Goal: Information Seeking & Learning: Learn about a topic

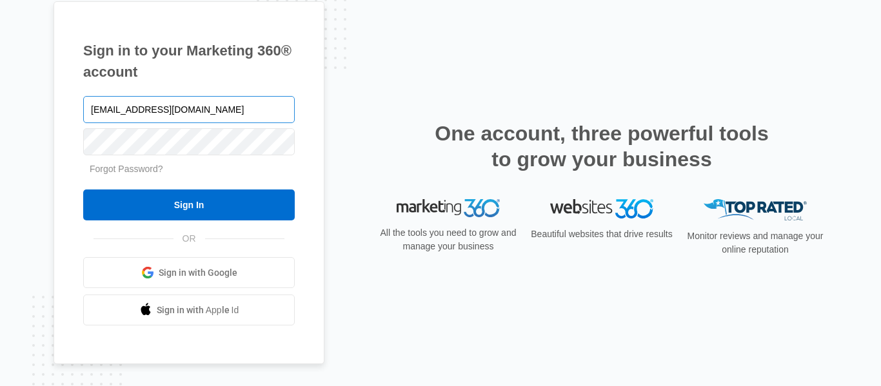
type input "[EMAIL_ADDRESS][DOMAIN_NAME]"
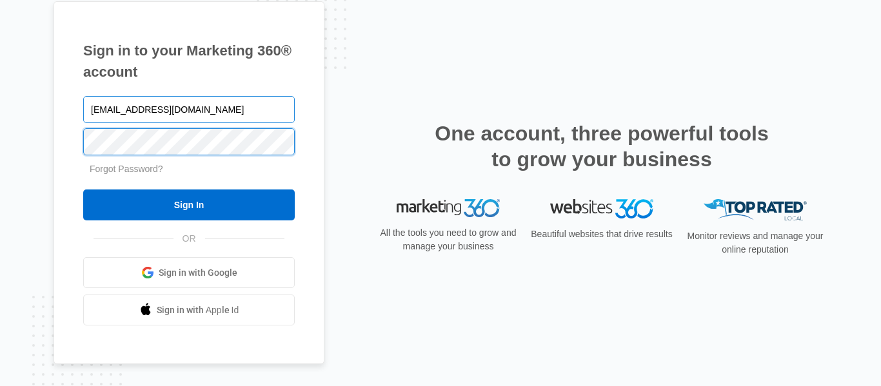
click at [83, 190] on input "Sign In" at bounding box center [189, 205] width 212 height 31
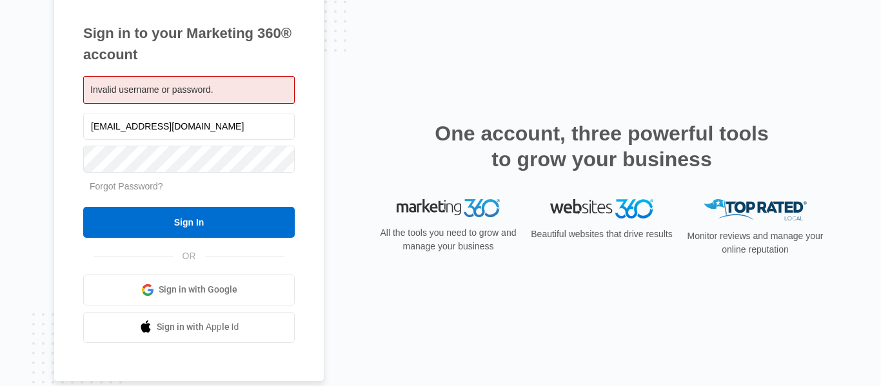
click at [659, 94] on div "Sign in to your Marketing 360® account Invalid username or password. dkoroczyns…" at bounding box center [441, 193] width 774 height 419
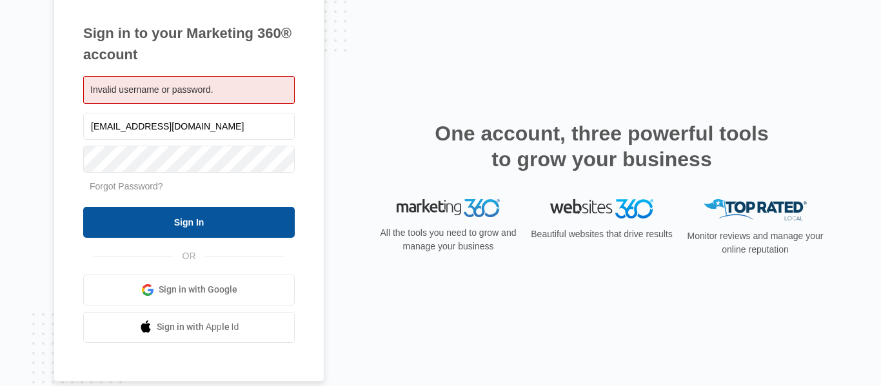
click at [149, 220] on input "Sign In" at bounding box center [189, 222] width 212 height 31
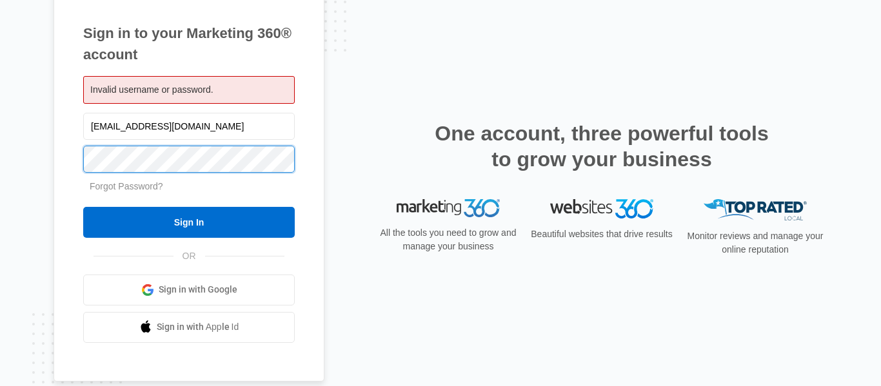
click at [83, 207] on input "Sign In" at bounding box center [189, 222] width 212 height 31
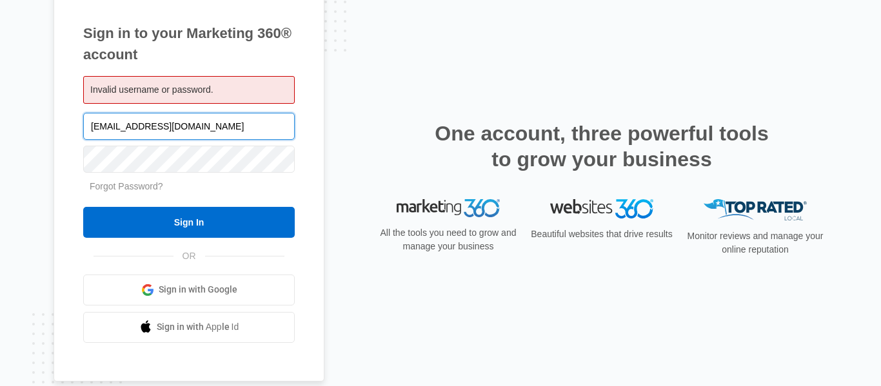
click at [150, 123] on input "[EMAIL_ADDRESS][DOMAIN_NAME]" at bounding box center [189, 126] width 212 height 27
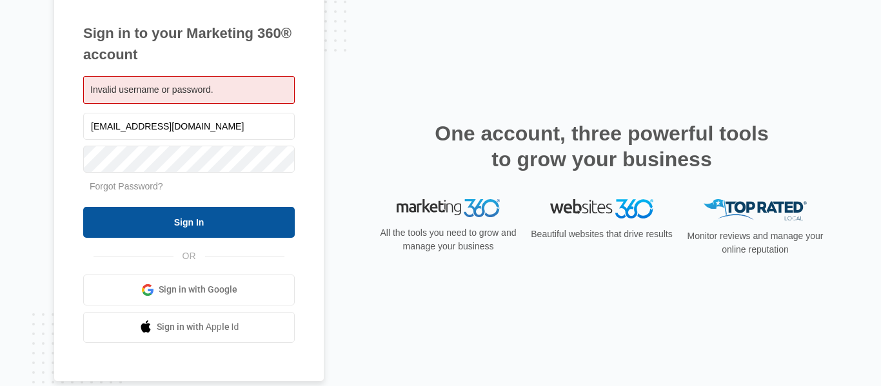
click at [186, 218] on input "Sign In" at bounding box center [189, 222] width 212 height 31
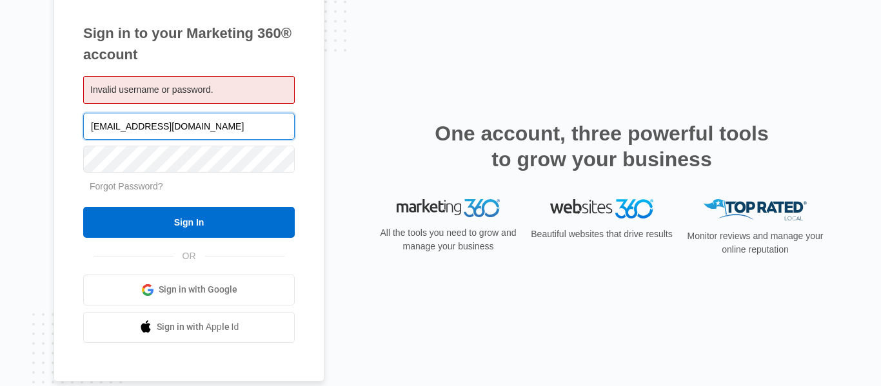
click at [185, 133] on input "[EMAIL_ADDRESS][DOMAIN_NAME]" at bounding box center [189, 126] width 212 height 27
paste input "ku"
type input "kuy@dqstaff.com"
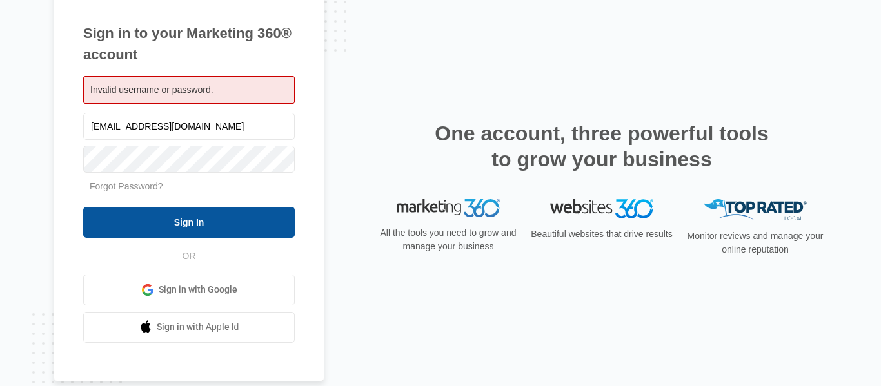
click at [168, 232] on input "Sign In" at bounding box center [189, 222] width 212 height 31
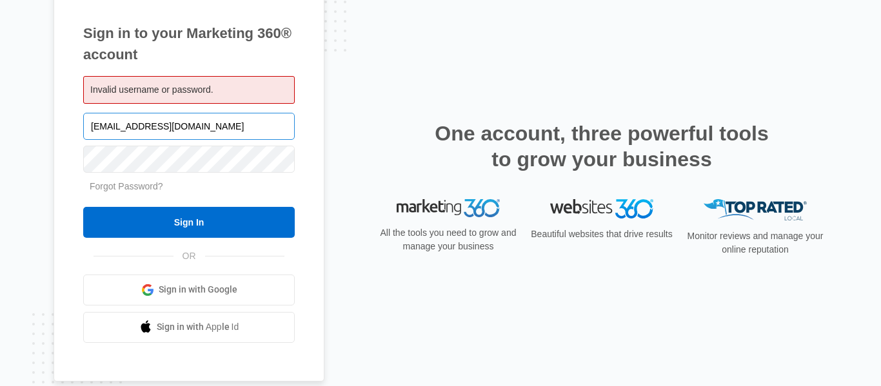
click at [152, 128] on input "kuy@dqstaff.com" at bounding box center [189, 126] width 212 height 27
type input "[EMAIL_ADDRESS][DOMAIN_NAME]"
click at [139, 190] on link "Forgot Password?" at bounding box center [127, 186] width 74 height 10
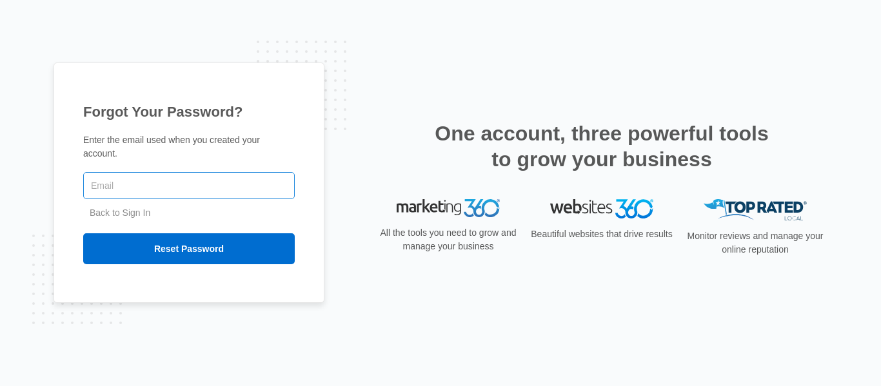
click at [157, 178] on input "text" at bounding box center [189, 185] width 212 height 27
type input "[EMAIL_ADDRESS][DOMAIN_NAME]"
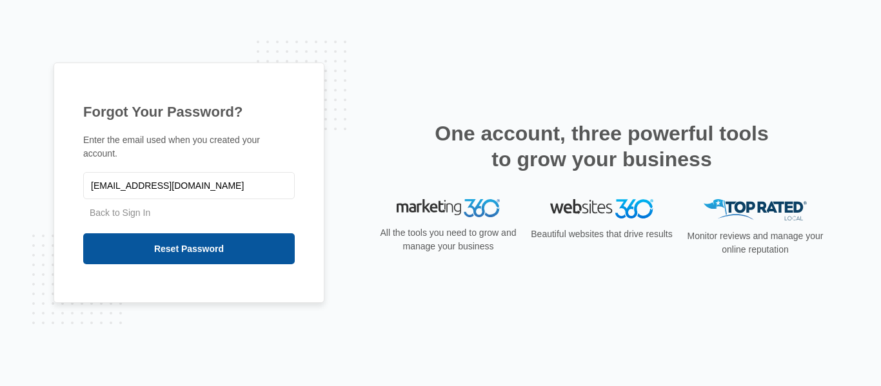
click at [193, 244] on input "Reset Password" at bounding box center [189, 249] width 212 height 31
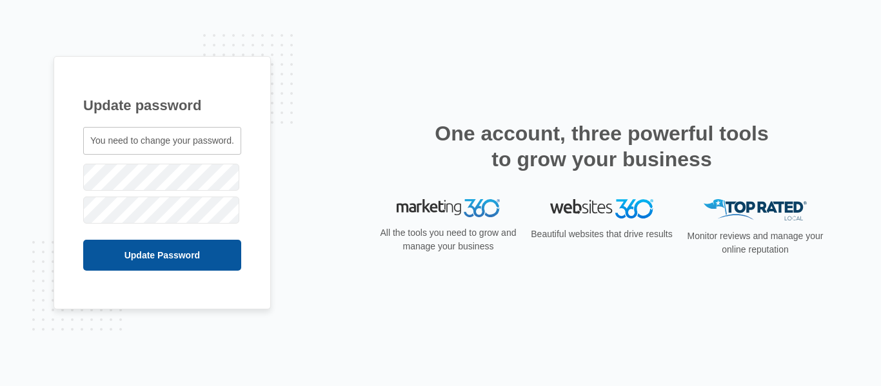
click at [144, 256] on input "Update Password" at bounding box center [162, 255] width 158 height 31
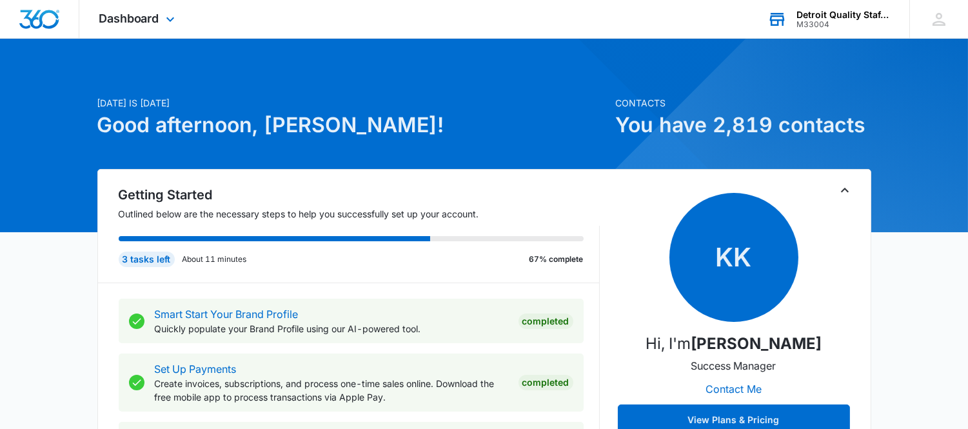
click at [855, 18] on div "Detroit Quality Staffing" at bounding box center [844, 15] width 94 height 10
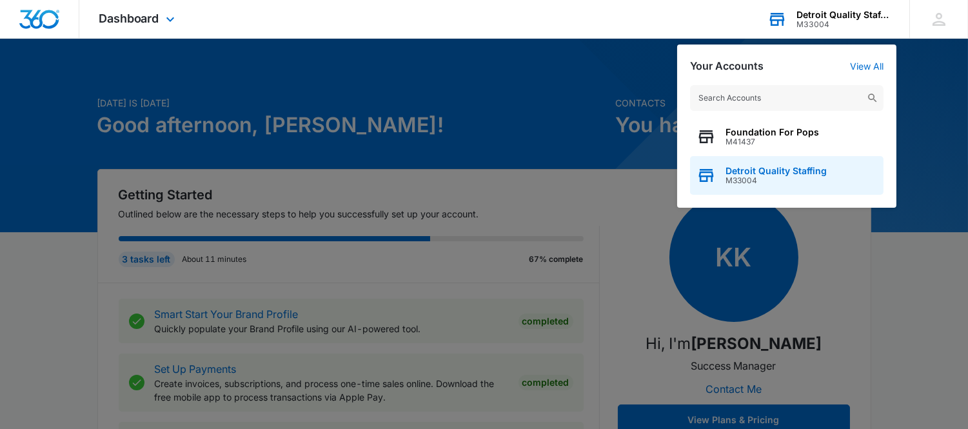
click at [790, 177] on span "M33004" at bounding box center [776, 180] width 101 height 9
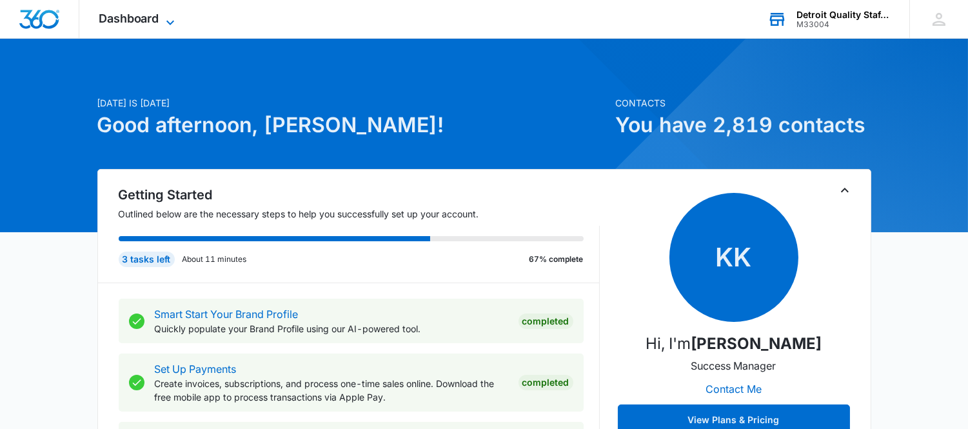
click at [173, 20] on icon at bounding box center [170, 22] width 15 height 15
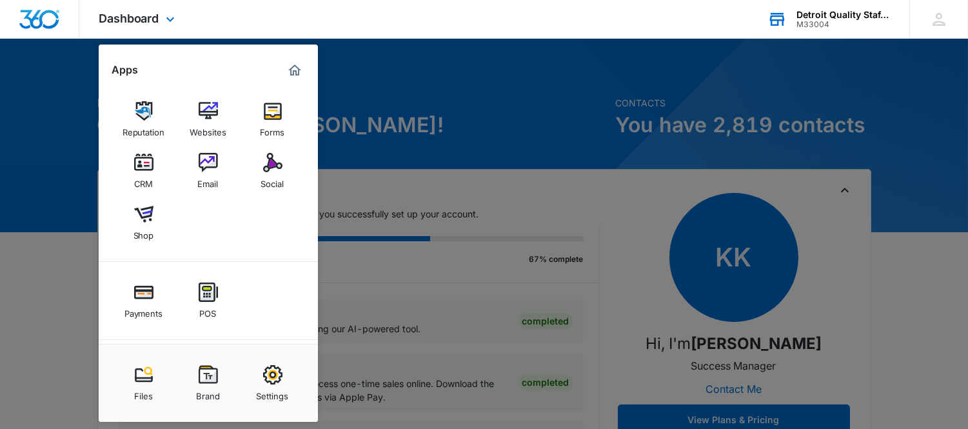
scroll to position [74, 0]
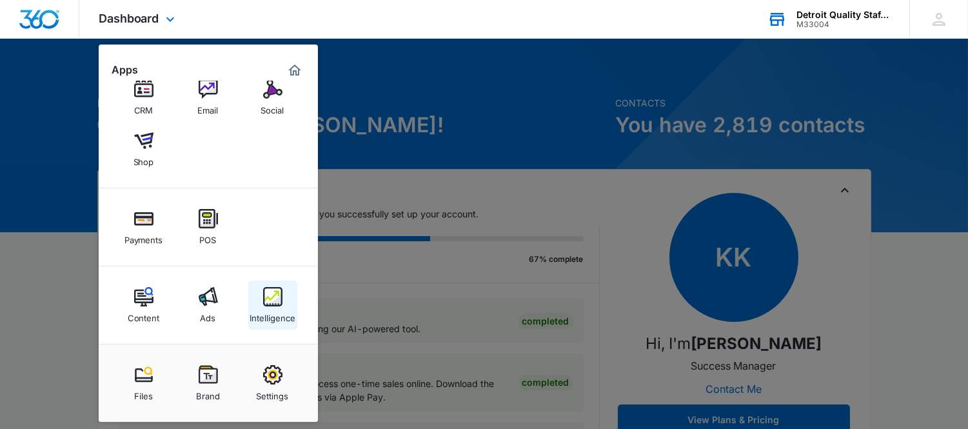
click at [271, 299] on img at bounding box center [272, 296] width 19 height 19
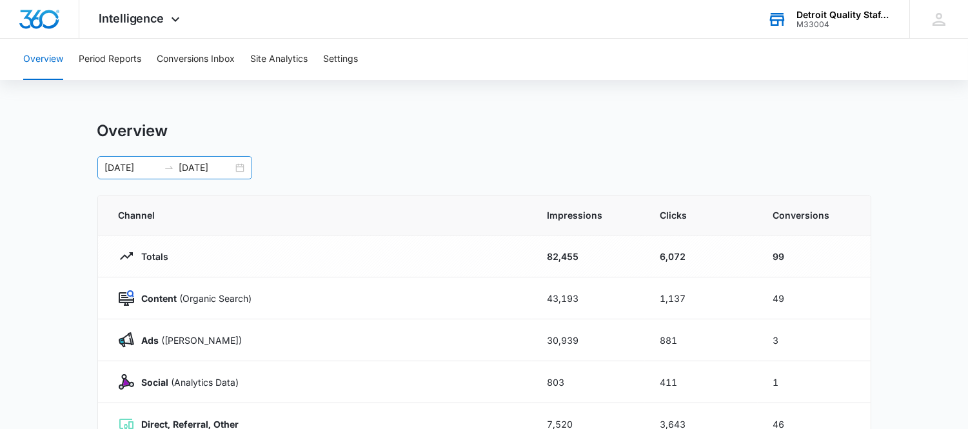
click at [219, 166] on input "[DATE]" at bounding box center [206, 168] width 54 height 14
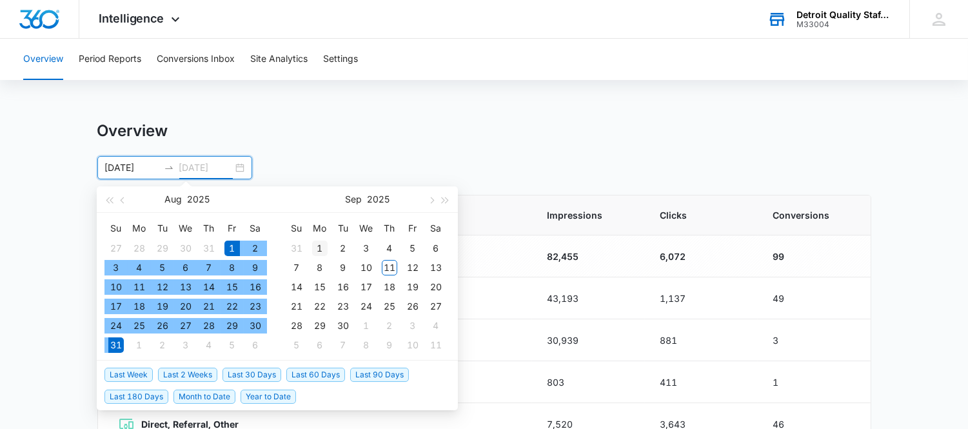
type input "[DATE]"
click at [326, 247] on div "1" at bounding box center [319, 248] width 15 height 15
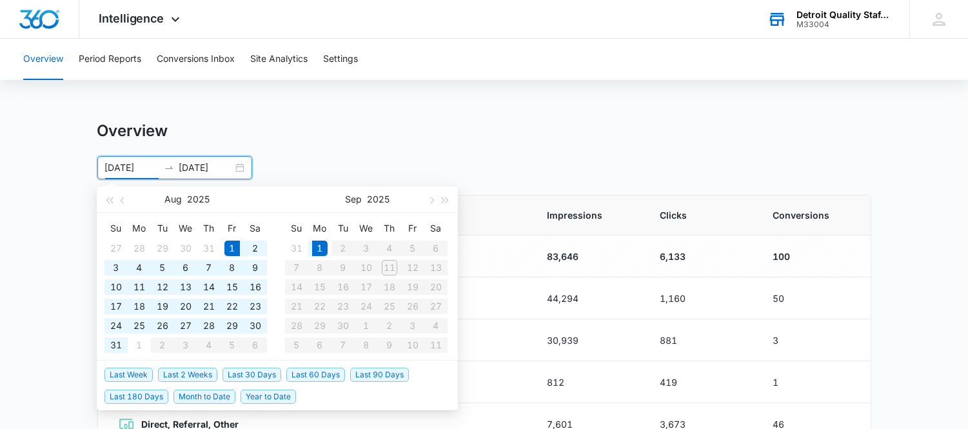
click at [136, 164] on input "[DATE]" at bounding box center [132, 168] width 54 height 14
type input "[DATE]"
click at [320, 243] on div "1" at bounding box center [319, 248] width 15 height 15
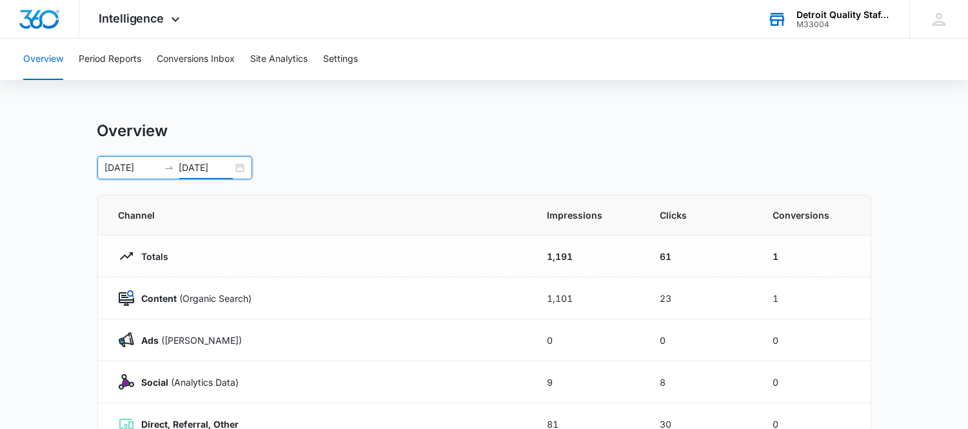
click at [212, 165] on input "[DATE]" at bounding box center [206, 168] width 54 height 14
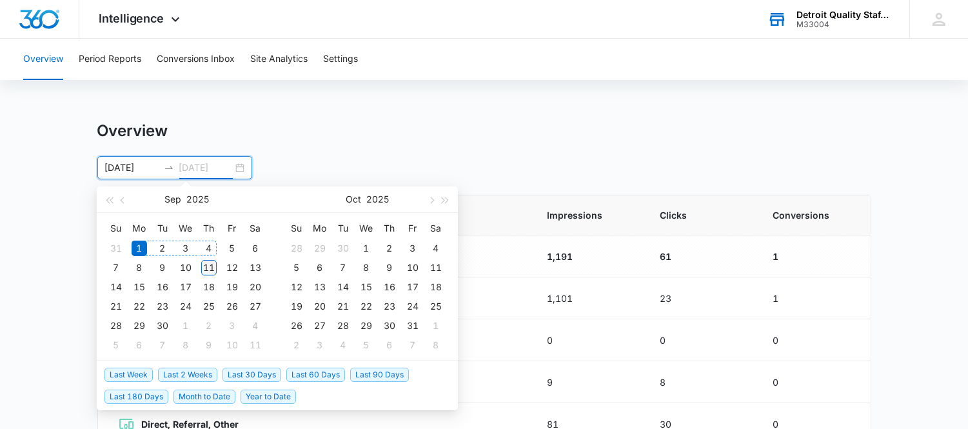
type input "[DATE]"
click at [208, 269] on div "11" at bounding box center [208, 267] width 15 height 15
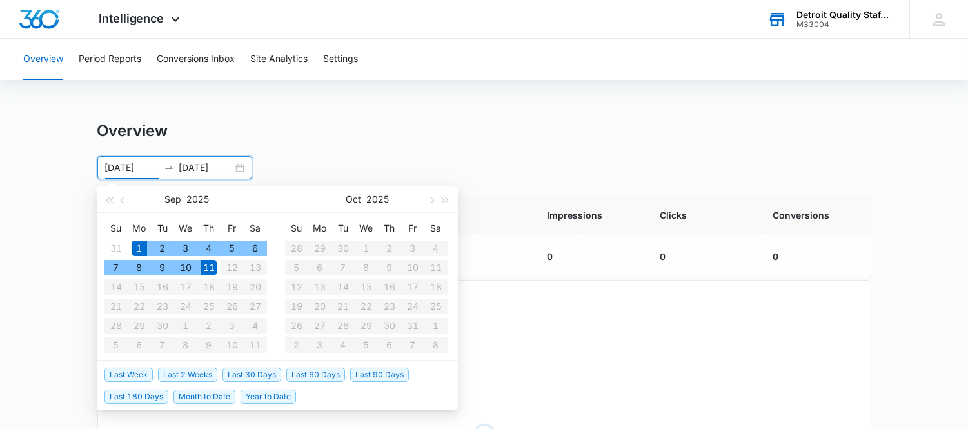
type input "[DATE]"
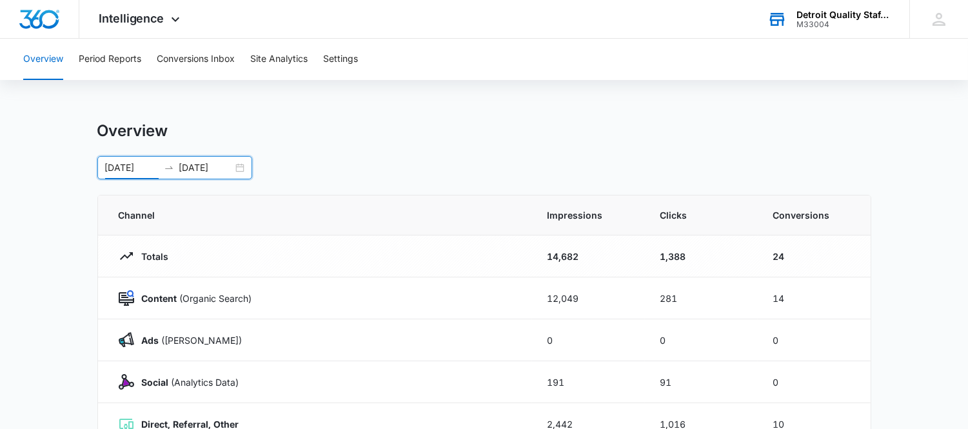
click at [472, 134] on div "Overview" at bounding box center [484, 130] width 774 height 19
click at [275, 55] on button "Site Analytics" at bounding box center [278, 59] width 57 height 41
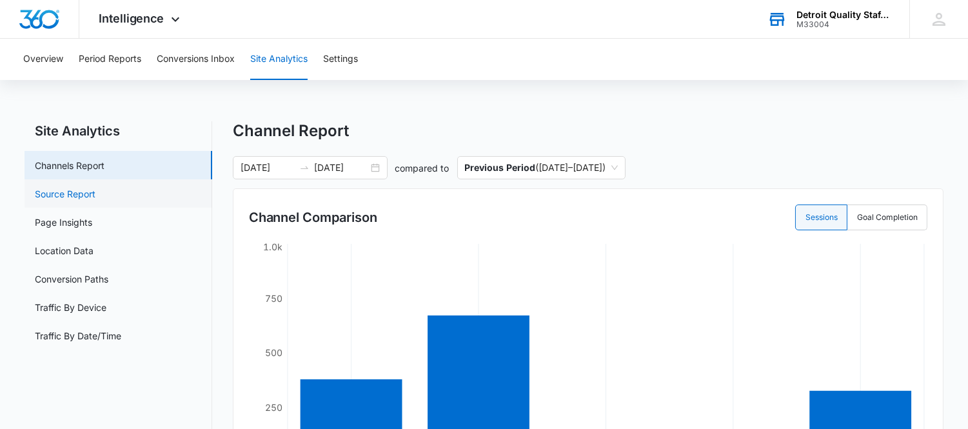
click at [95, 192] on link "Source Report" at bounding box center [65, 194] width 61 height 14
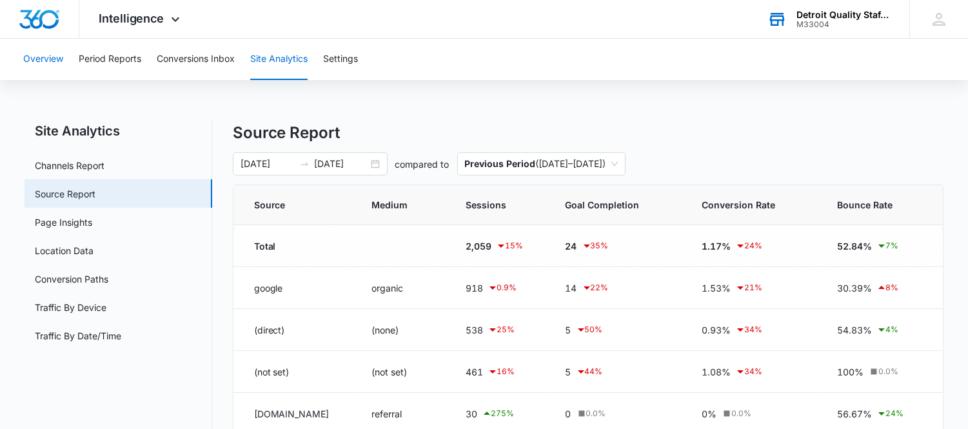
click at [35, 63] on button "Overview" at bounding box center [43, 59] width 40 height 41
